Goal: Task Accomplishment & Management: Complete application form

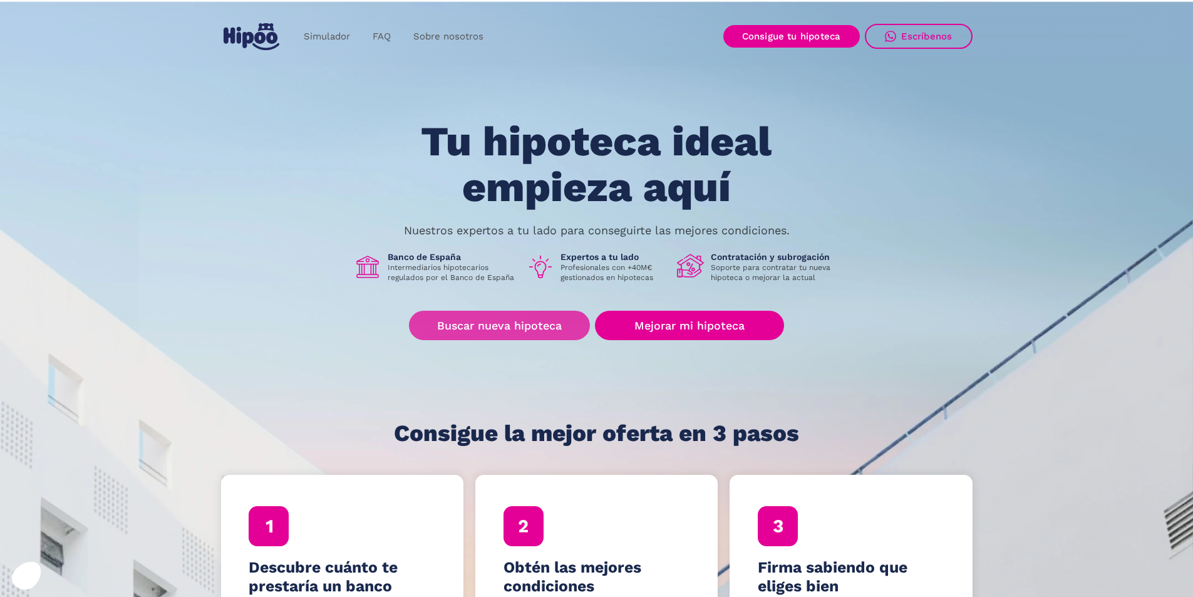
click at [496, 318] on link "Buscar nueva hipoteca" at bounding box center [499, 325] width 181 height 29
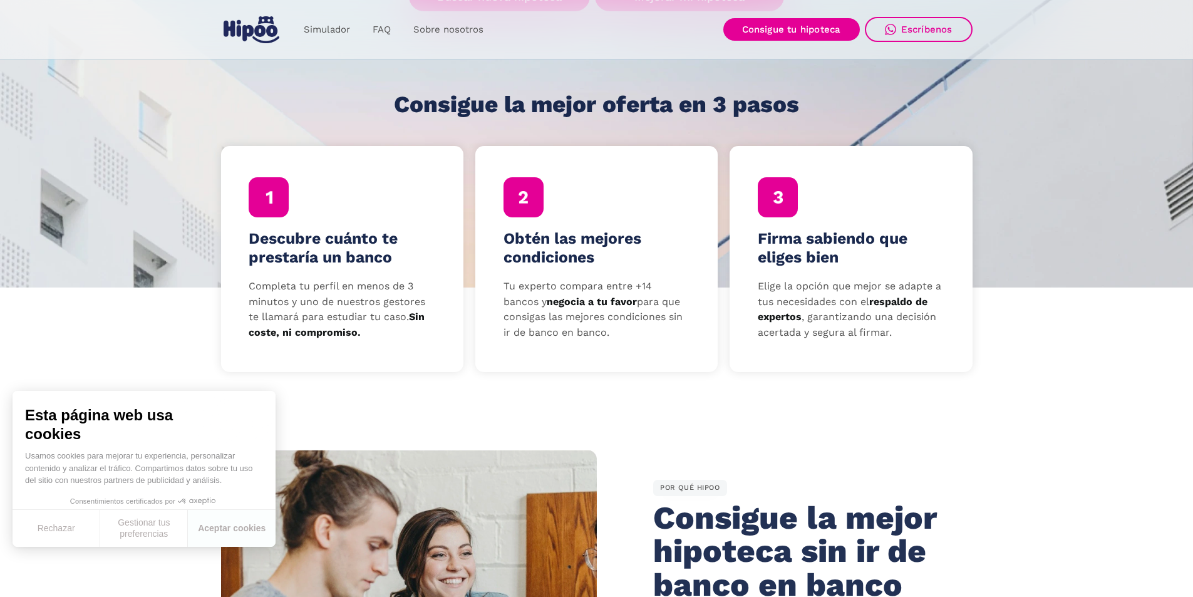
scroll to position [501, 0]
